Goal: Find specific page/section: Find specific page/section

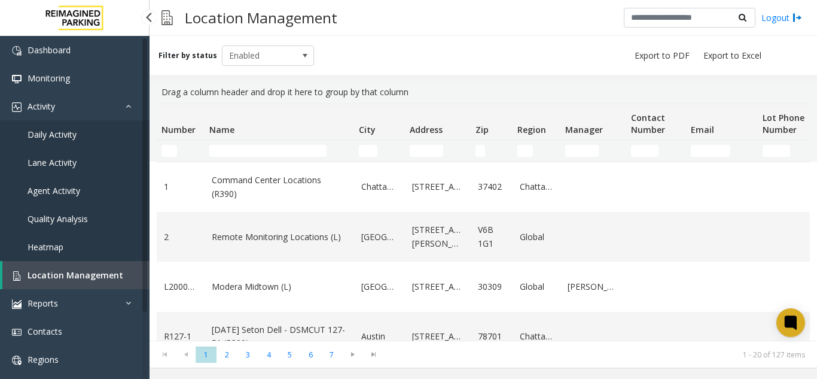
click at [54, 126] on link "Daily Activity" at bounding box center [75, 134] width 150 height 28
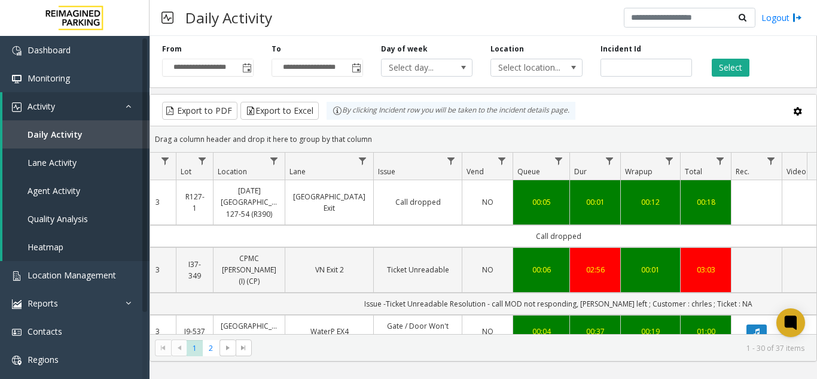
scroll to position [0, 160]
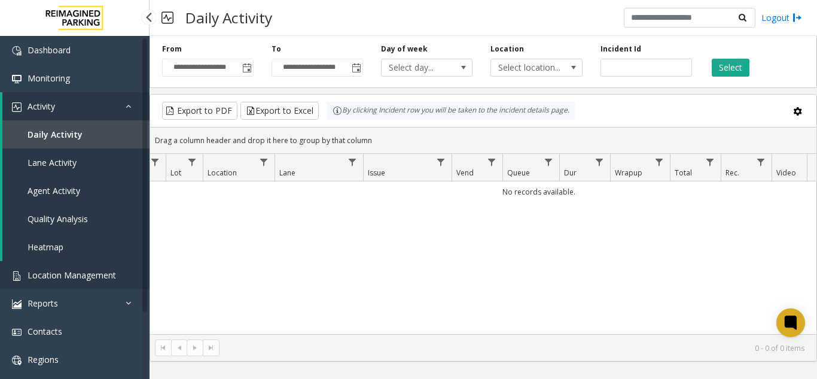
click at [71, 275] on span "Location Management" at bounding box center [72, 274] width 89 height 11
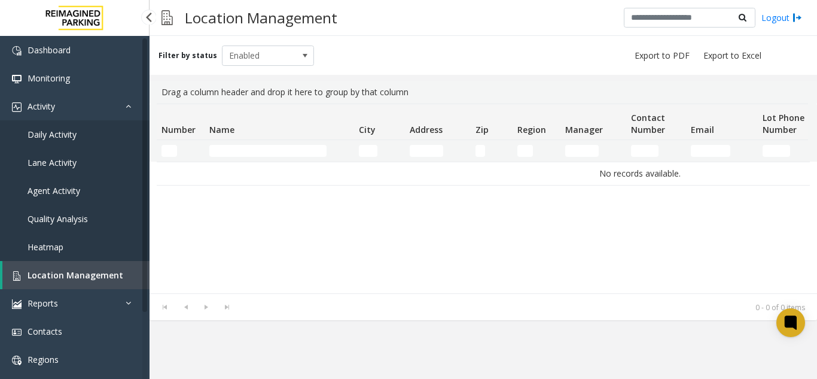
click at [72, 279] on span "Location Management" at bounding box center [76, 274] width 96 height 11
